Goal: Task Accomplishment & Management: Manage account settings

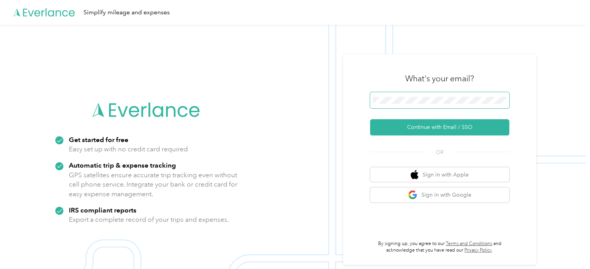
click at [401, 96] on span at bounding box center [439, 100] width 139 height 16
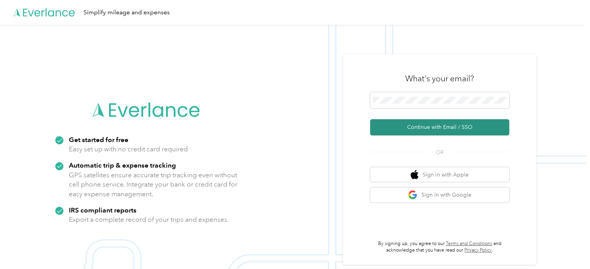
click at [428, 127] on button "Continue with Email / SSO" at bounding box center [439, 127] width 139 height 16
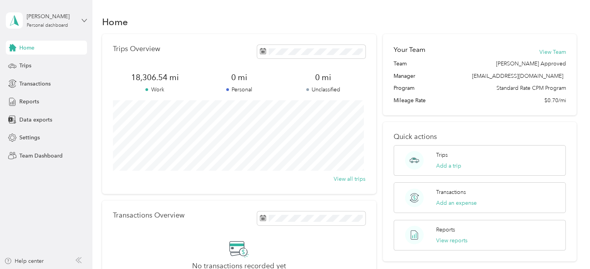
click at [84, 19] on icon at bounding box center [84, 20] width 5 height 5
click at [43, 63] on div "Team dashboard" at bounding box center [32, 60] width 41 height 8
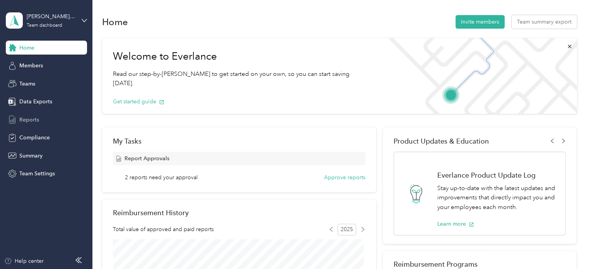
click at [32, 118] on span "Reports" at bounding box center [29, 120] width 20 height 8
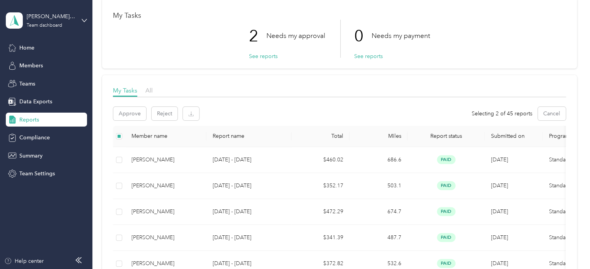
scroll to position [41, 0]
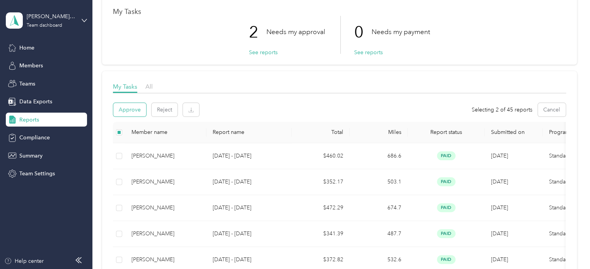
click at [127, 109] on button "Approve" at bounding box center [129, 110] width 33 height 14
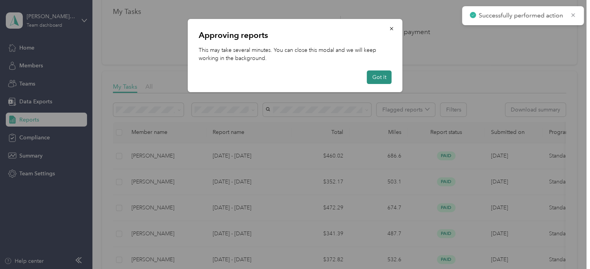
click at [375, 77] on button "Got it" at bounding box center [379, 77] width 25 height 14
